Goal: Understand process/instructions

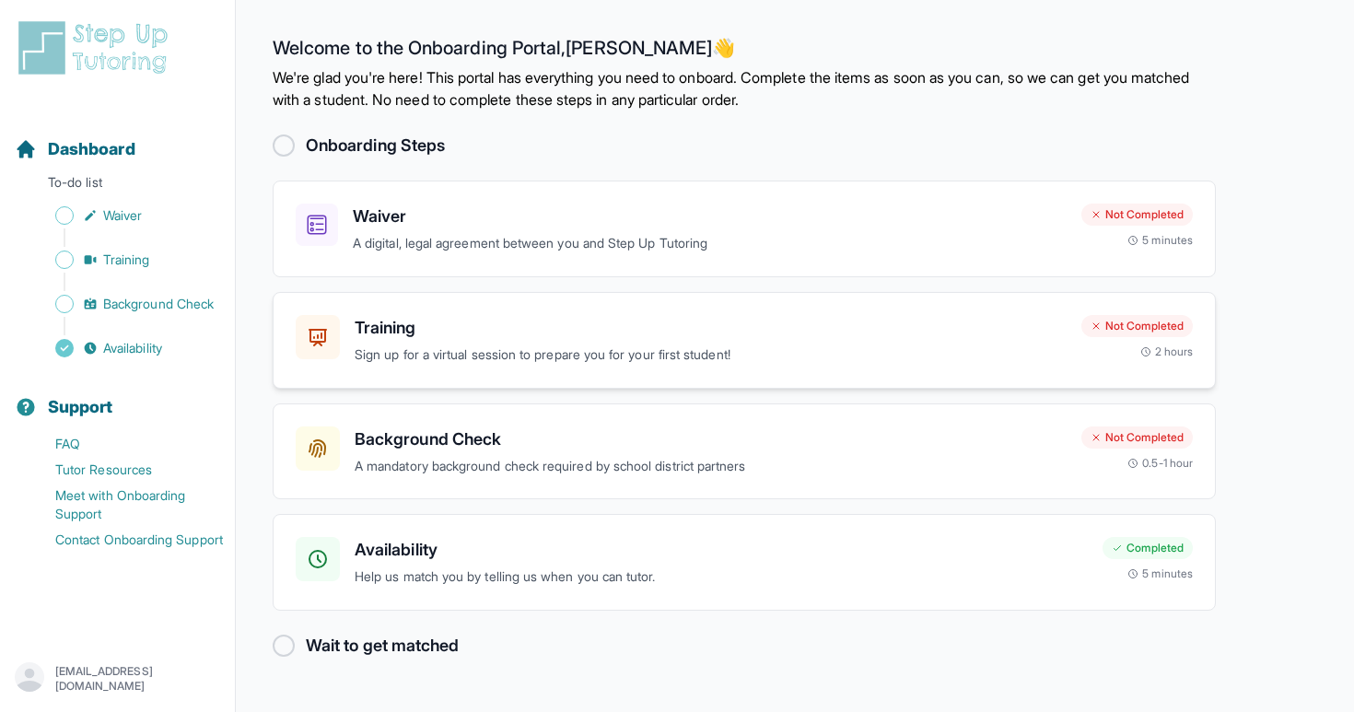
click at [782, 350] on p "Sign up for a virtual session to prepare you for your first student!" at bounding box center [711, 354] width 712 height 21
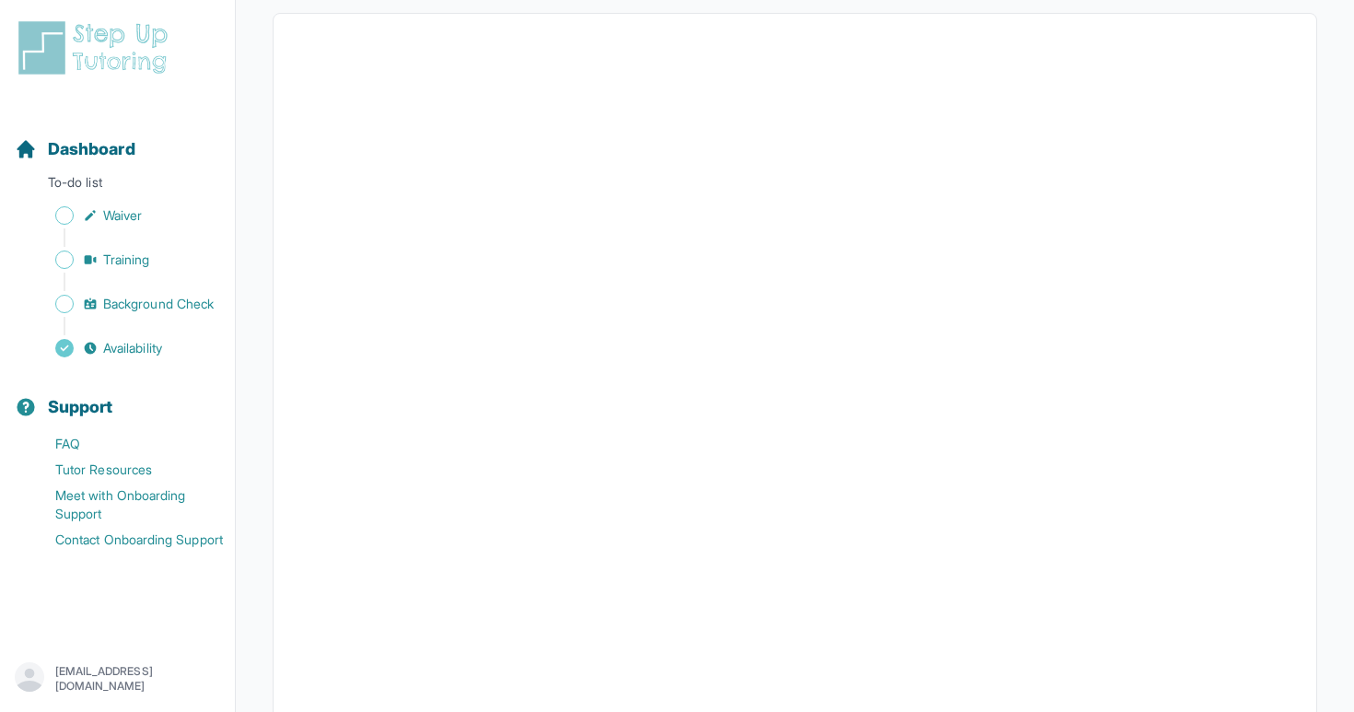
scroll to position [352, 0]
click at [130, 211] on span "Waiver" at bounding box center [122, 215] width 39 height 18
click at [125, 257] on span "Training" at bounding box center [126, 259] width 47 height 18
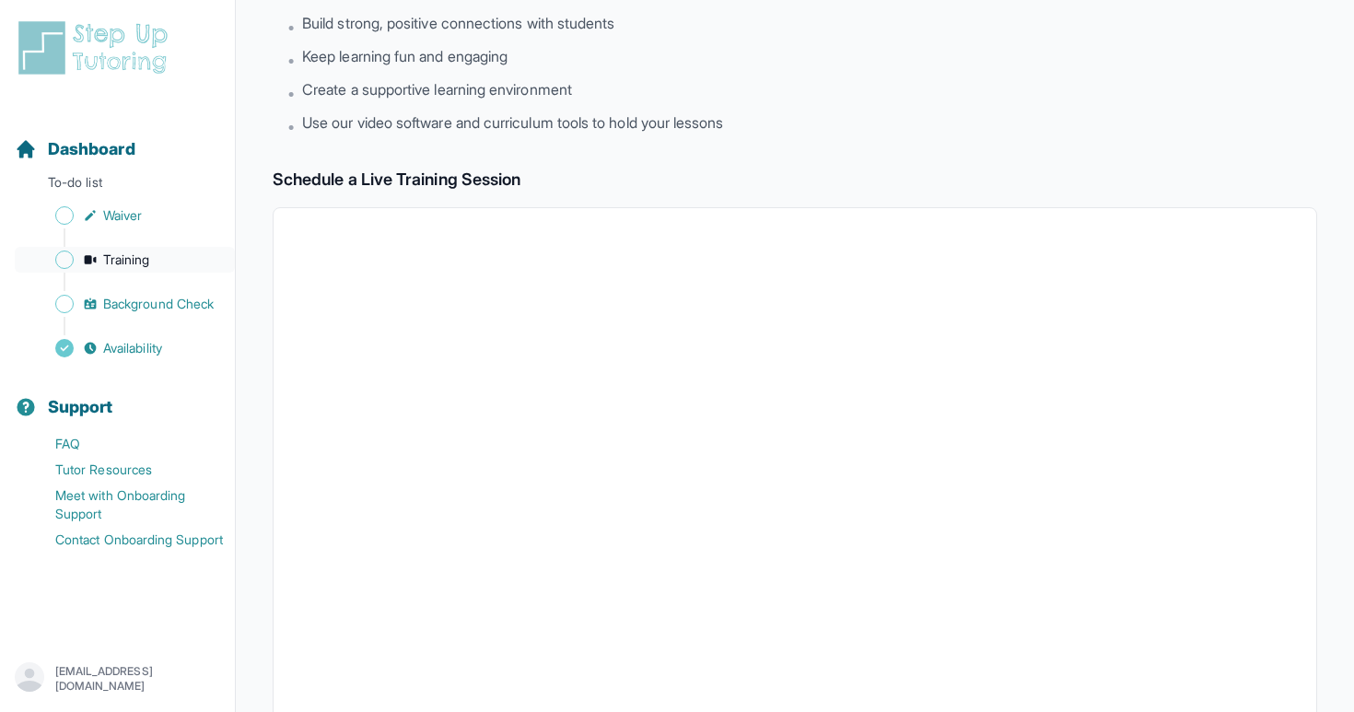
scroll to position [585, 0]
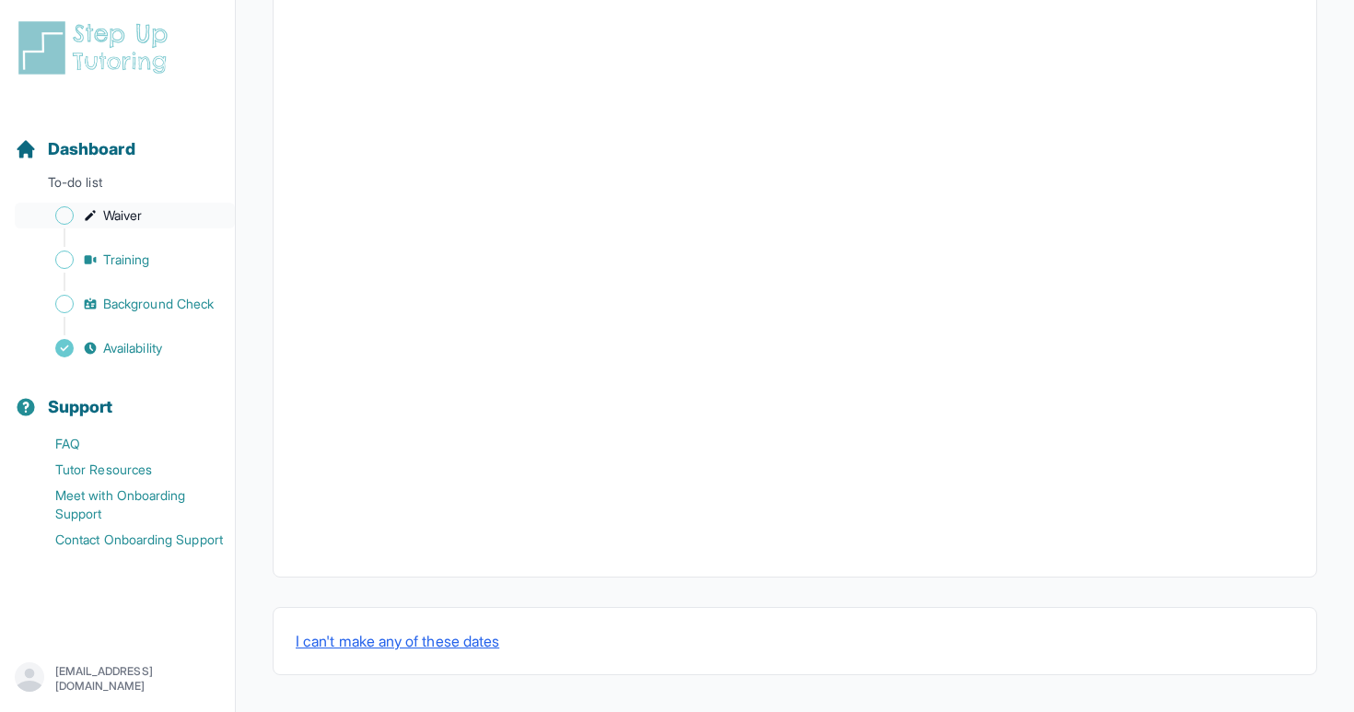
click at [100, 213] on link "Waiver" at bounding box center [125, 216] width 220 height 26
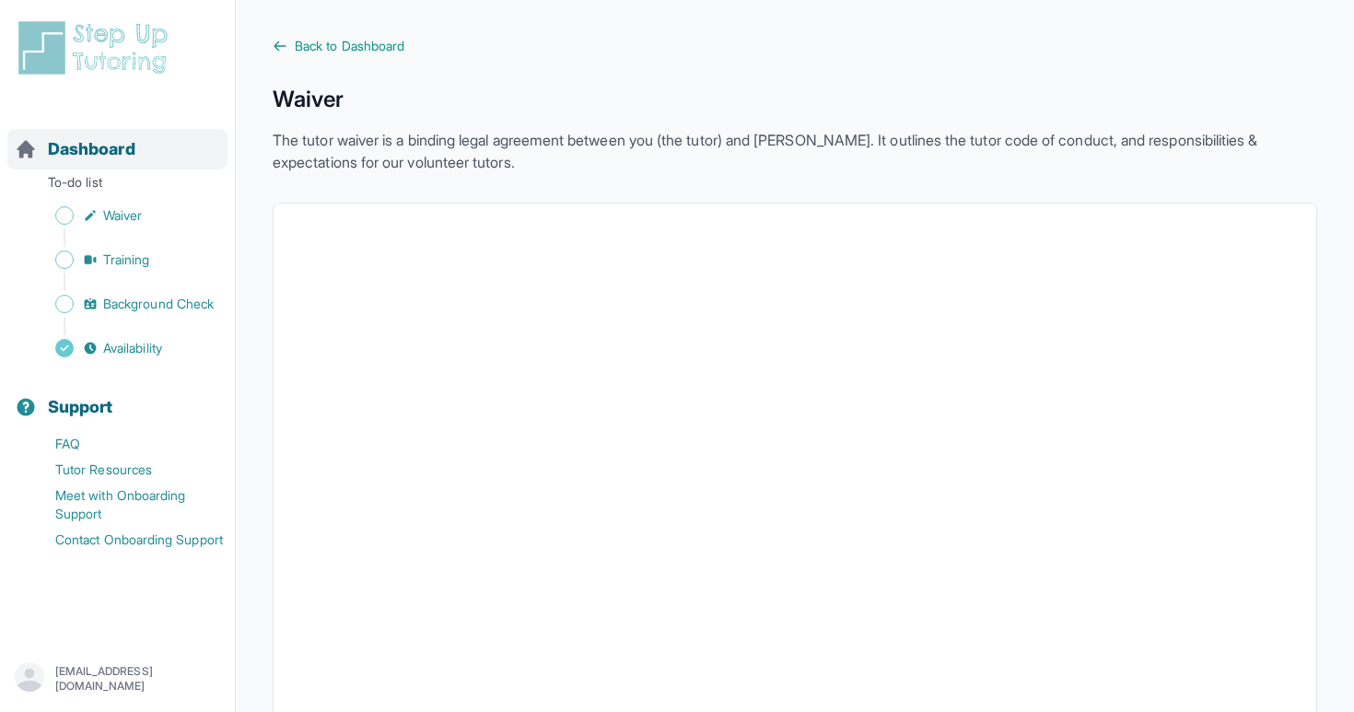
click at [151, 143] on div "Dashboard" at bounding box center [117, 149] width 220 height 41
click at [304, 52] on span "Back to Dashboard" at bounding box center [350, 46] width 110 height 18
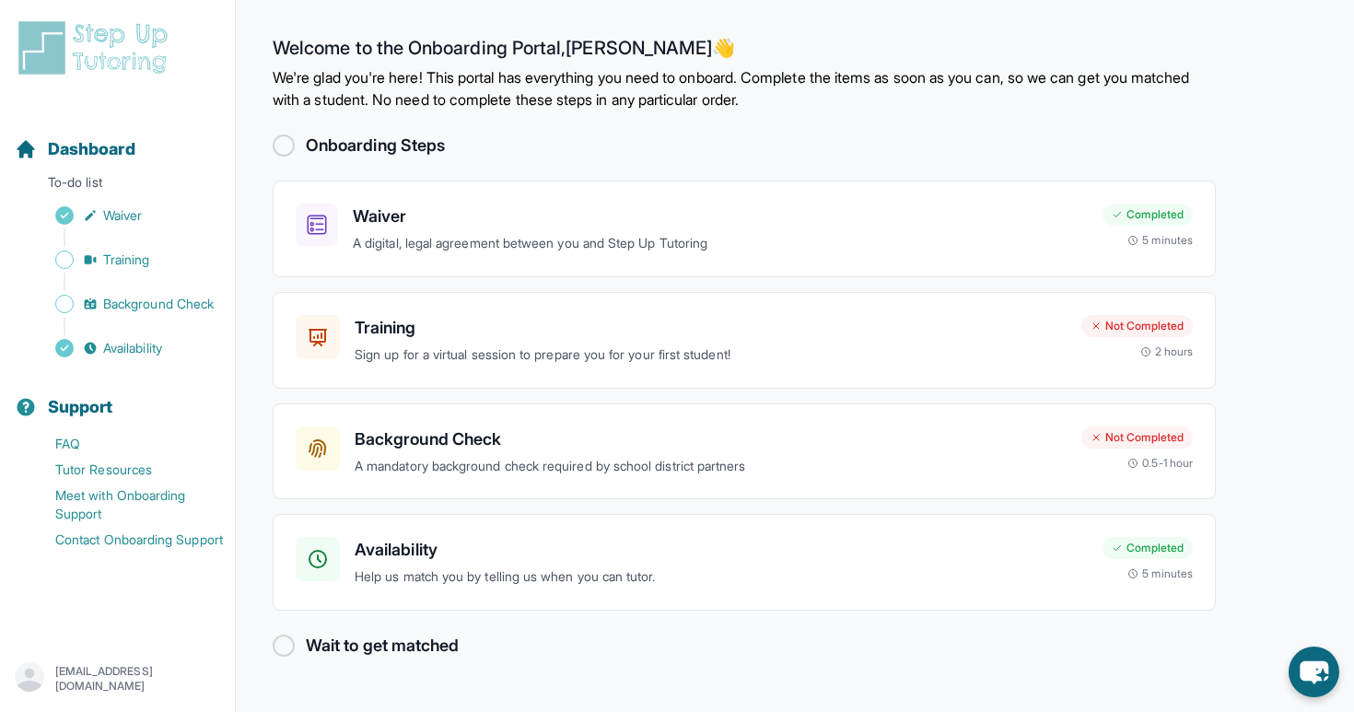
click at [444, 433] on h3 "Background Check" at bounding box center [711, 439] width 712 height 26
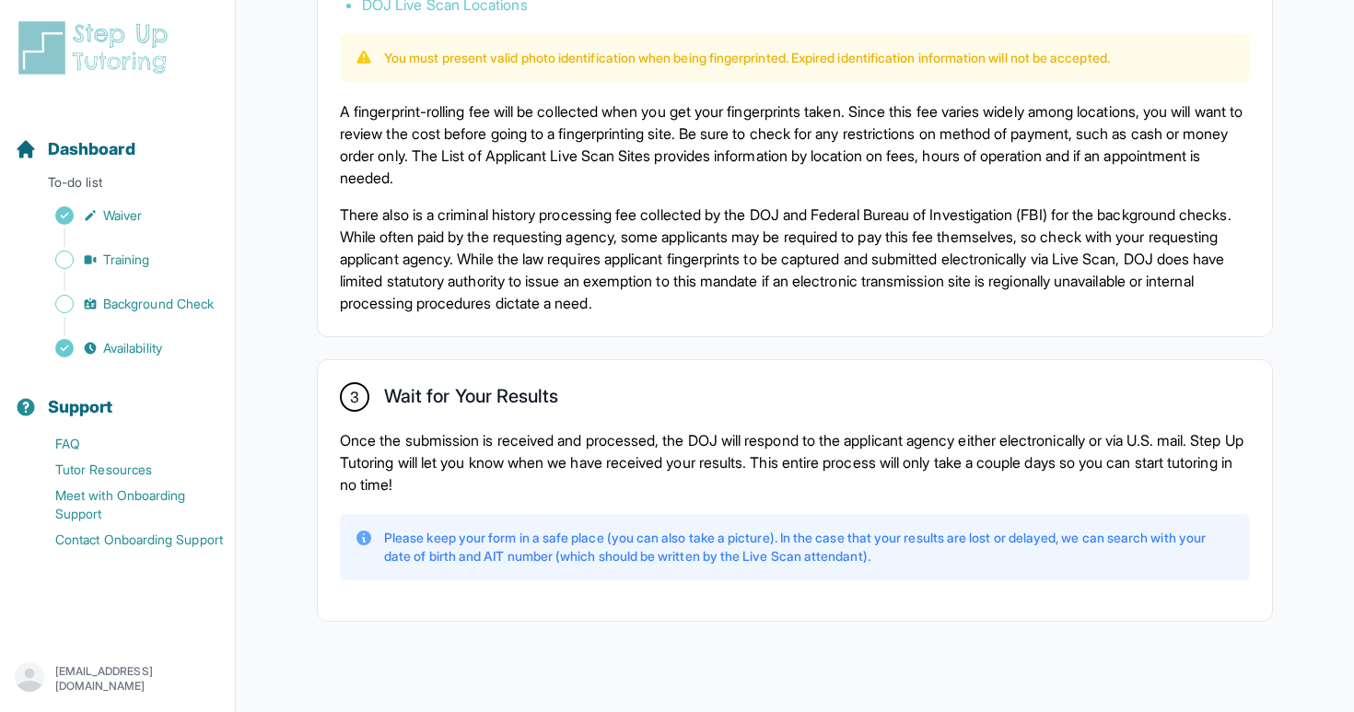
scroll to position [1275, 0]
